Goal: Check status

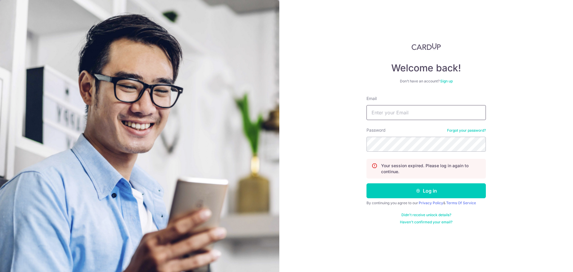
click at [391, 111] on input "Email" at bounding box center [426, 112] width 119 height 15
drag, startPoint x: 391, startPoint y: 113, endPoint x: 395, endPoint y: 115, distance: 4.4
click at [391, 113] on input "s" at bounding box center [426, 112] width 119 height 15
type input "[PERSON_NAME][EMAIL_ADDRESS][PERSON_NAME][DOMAIN_NAME]"
click at [367, 183] on button "Log in" at bounding box center [426, 190] width 119 height 15
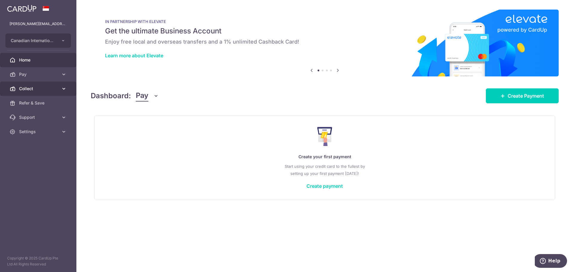
click at [37, 88] on span "Collect" at bounding box center [38, 89] width 39 height 6
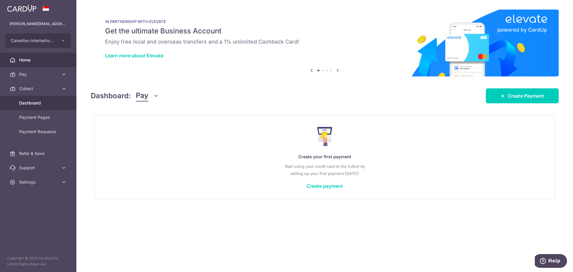
click at [29, 103] on span "Dashboard" at bounding box center [38, 103] width 39 height 6
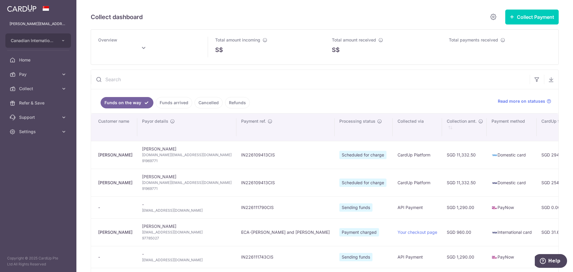
click at [568, 107] on div "Collect dashboard Collect Payment Create request to collect payments Custom Pay…" at bounding box center [324, 136] width 497 height 272
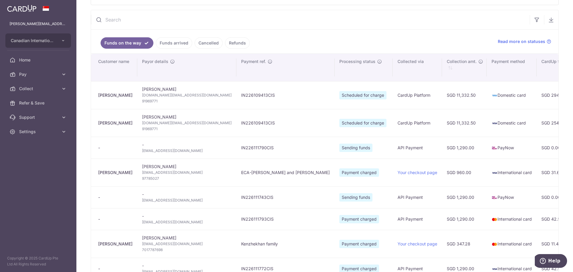
scroll to position [90, 0]
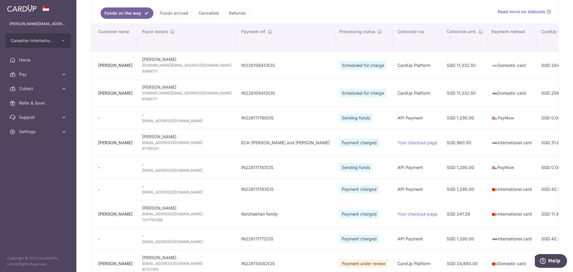
type input "[DATE]"
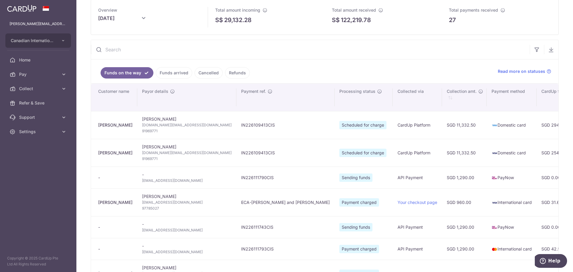
click at [170, 72] on link "Funds arrived" at bounding box center [174, 72] width 36 height 11
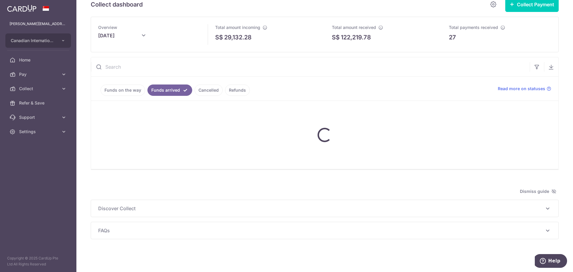
scroll to position [30, 0]
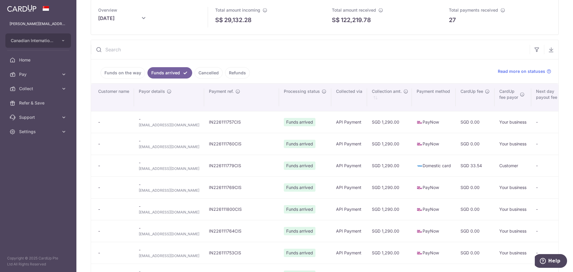
click at [566, 44] on div "Collect dashboard Collect Payment Create request to collect payments Custom Pay…" at bounding box center [324, 136] width 497 height 272
click at [119, 72] on link "Funds on the way" at bounding box center [123, 72] width 44 height 11
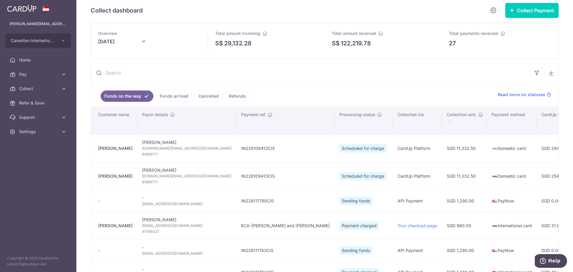
scroll to position [0, 0]
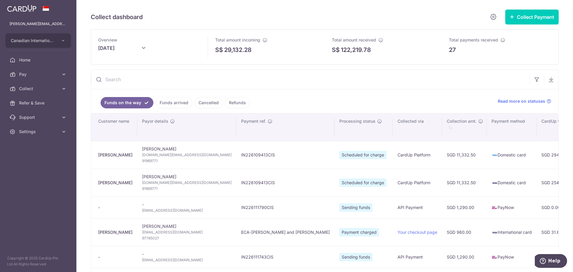
click at [167, 79] on input "text" at bounding box center [310, 79] width 439 height 19
paste input "IN226111828CIS"
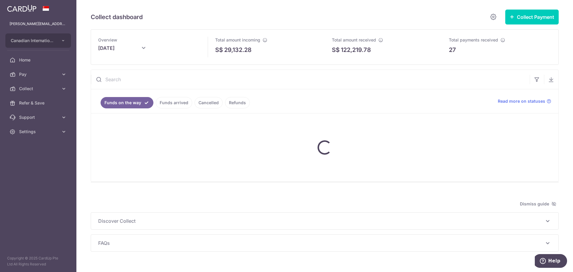
type input "IN226111828CIS"
click at [167, 101] on link "Funds arrived" at bounding box center [174, 102] width 36 height 11
click at [154, 80] on input "text" at bounding box center [310, 79] width 439 height 19
paste input "IN226111828CIS"
type input "IN226111828CIS"
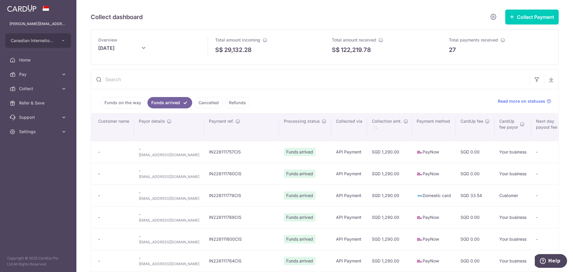
click at [121, 102] on link "Funds on the way" at bounding box center [123, 102] width 44 height 11
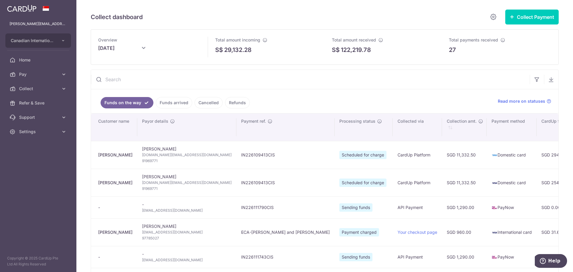
click at [158, 78] on input "text" at bounding box center [310, 79] width 439 height 19
paste input "IN226111828CIS"
type input "IN226111828CIS"
click at [161, 99] on link "Funds arrived" at bounding box center [174, 102] width 36 height 11
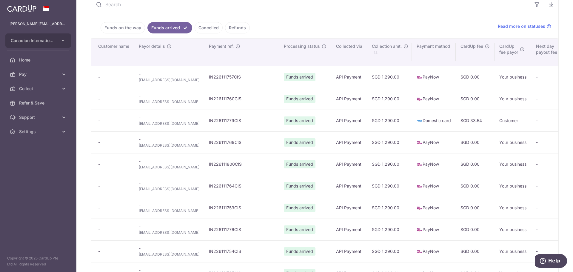
scroll to position [60, 0]
